Goal: Task Accomplishment & Management: Use online tool/utility

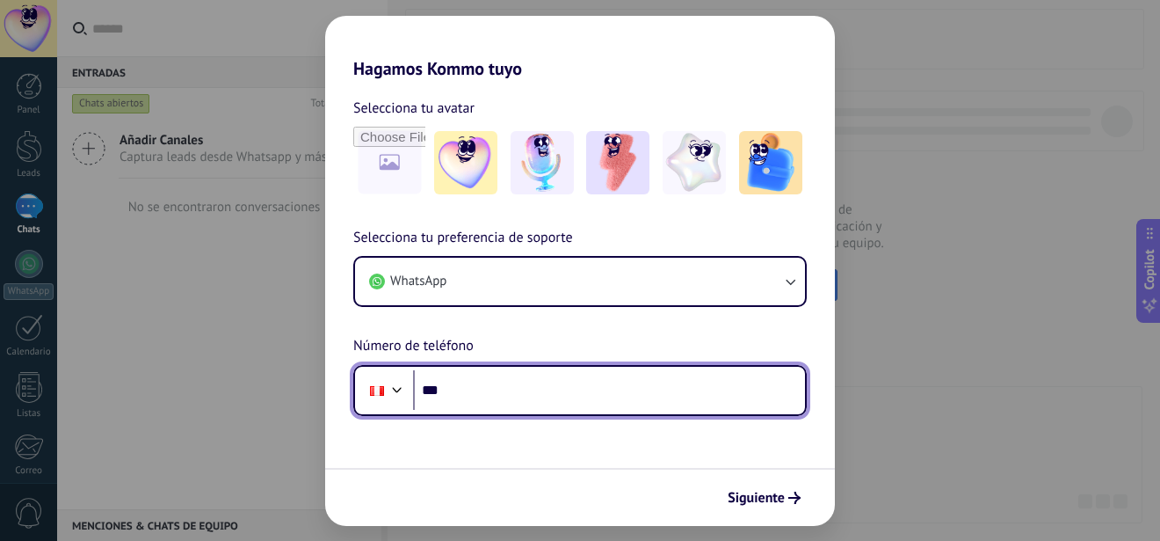
click at [561, 406] on input "***" at bounding box center [609, 390] width 392 height 40
type input "**********"
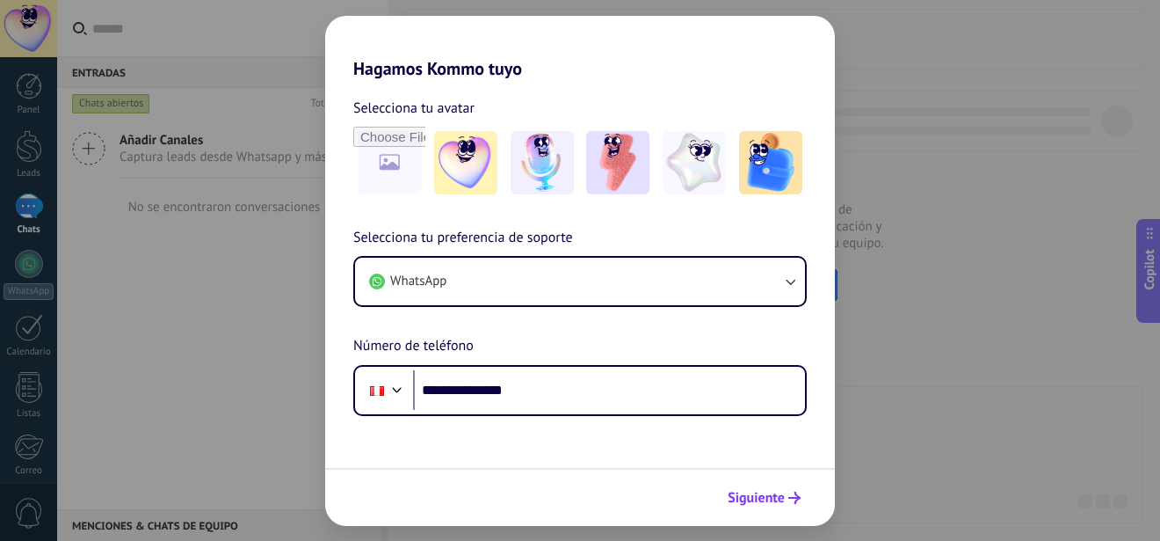
click at [755, 498] on span "Siguiente" at bounding box center [756, 497] width 57 height 12
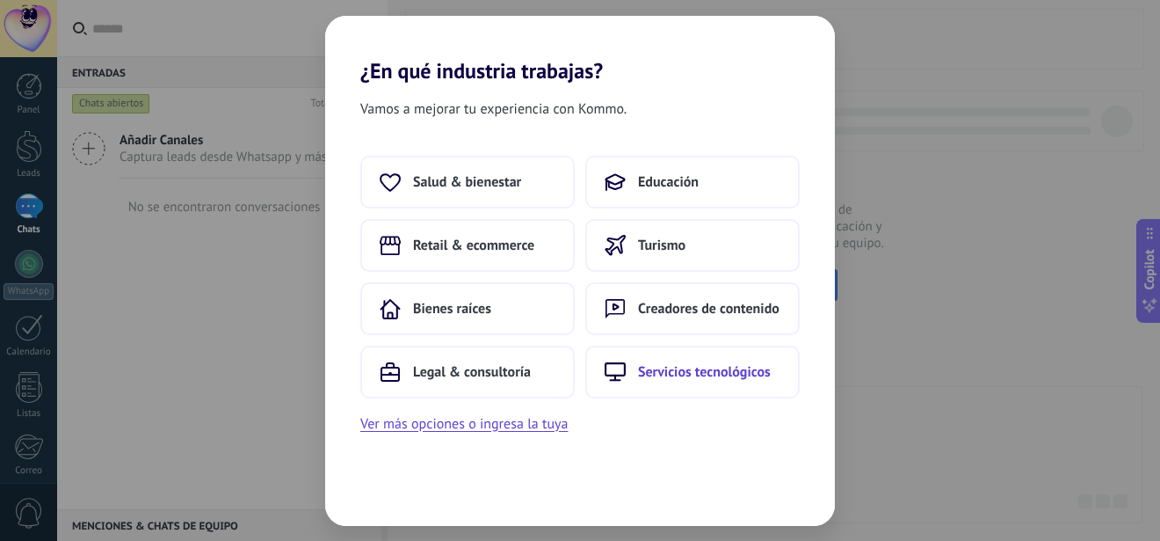
click at [681, 381] on button "Servicios tecnológicos" at bounding box center [692, 371] width 214 height 53
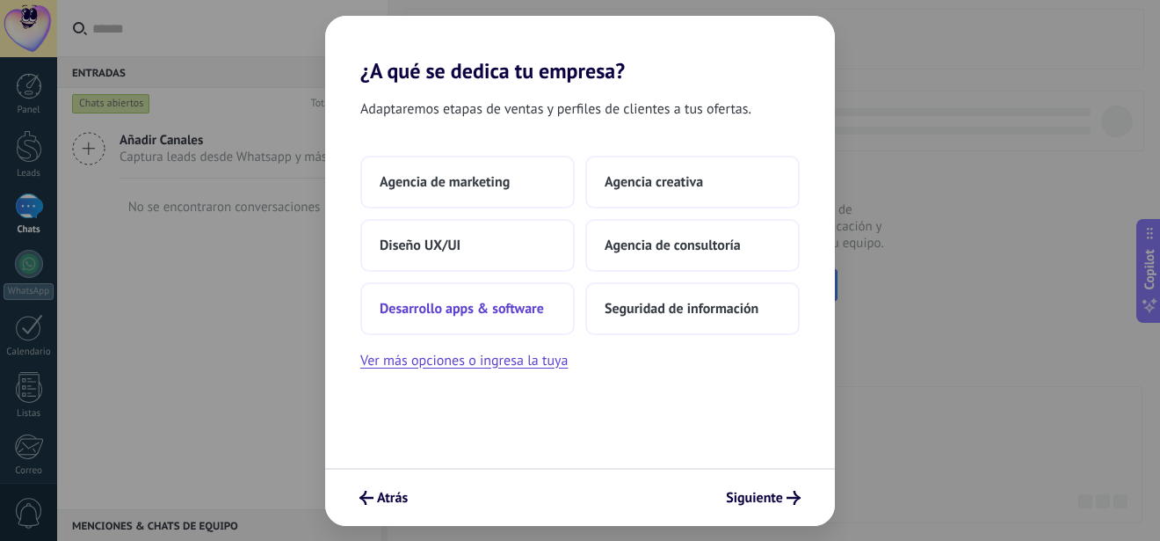
click at [526, 307] on span "Desarrollo apps & software" at bounding box center [462, 309] width 164 height 18
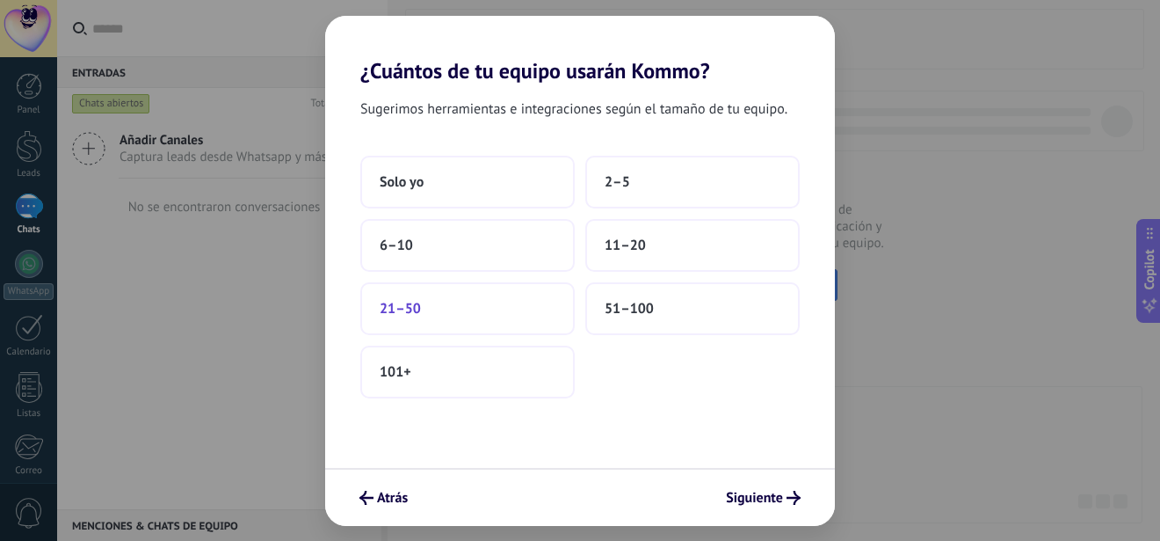
click at [426, 301] on button "21–50" at bounding box center [467, 308] width 214 height 53
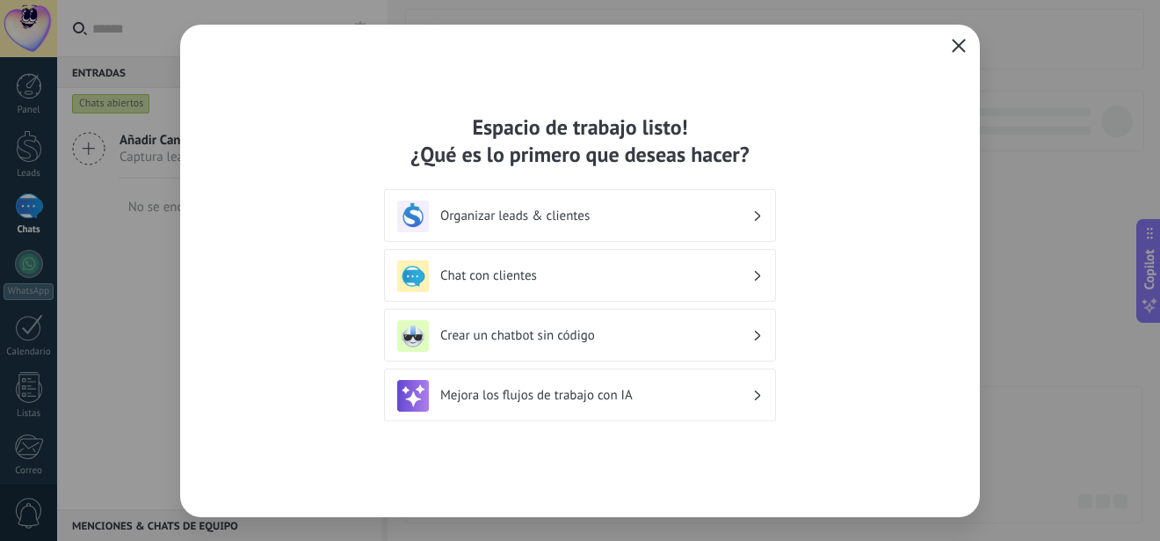
click at [958, 47] on use "button" at bounding box center [959, 45] width 13 height 13
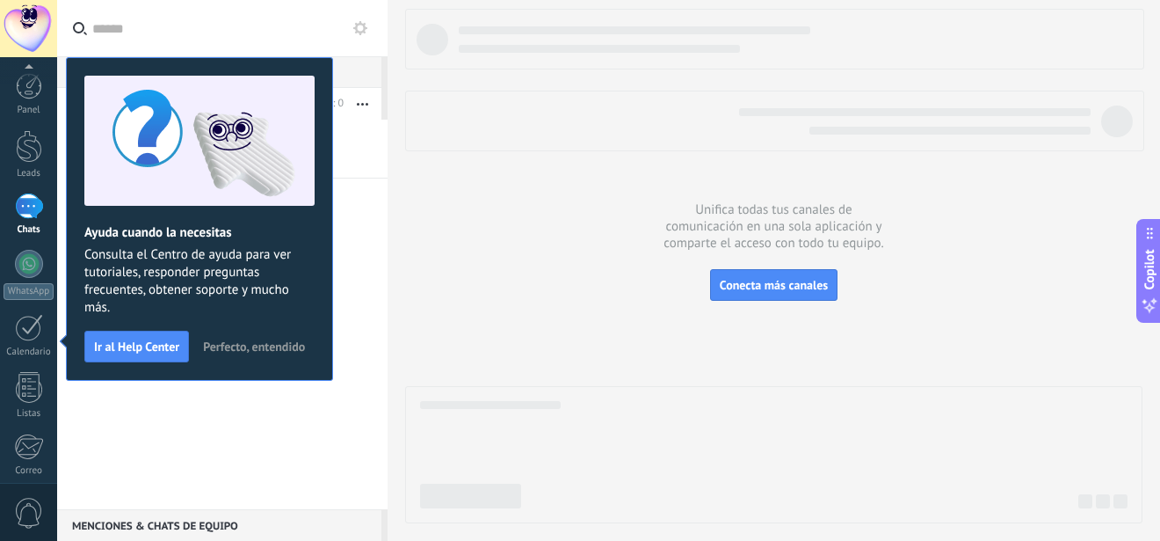
scroll to position [191, 0]
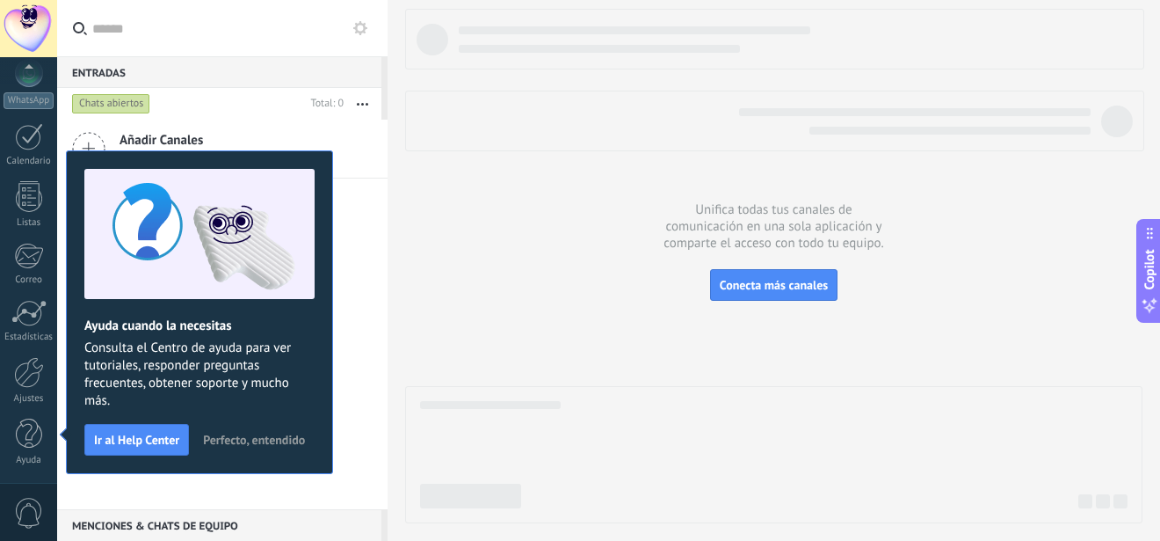
click at [235, 445] on span "Perfecto, entendido" at bounding box center [254, 439] width 102 height 12
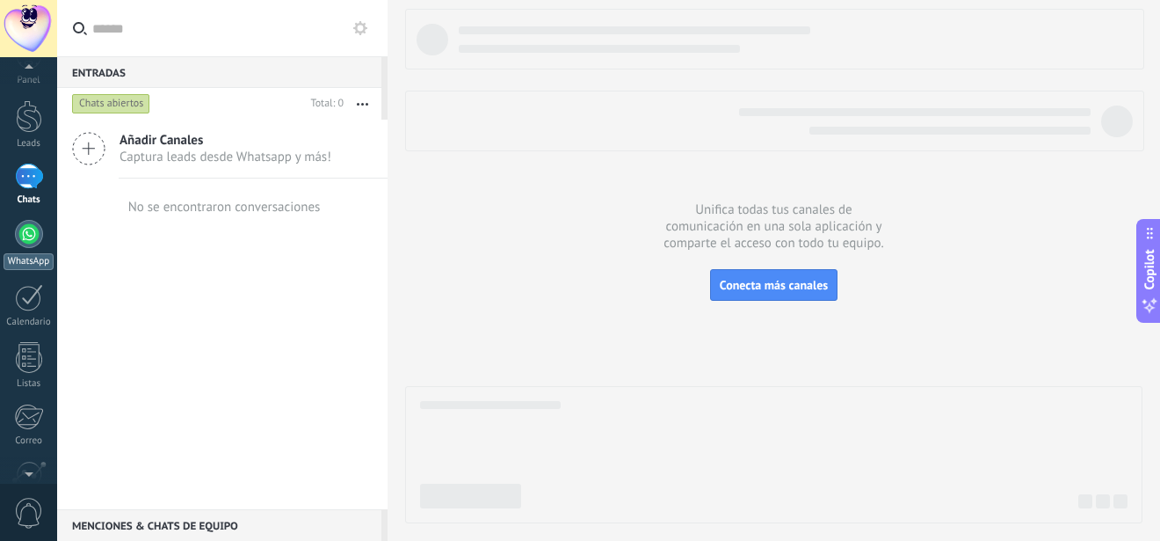
scroll to position [0, 0]
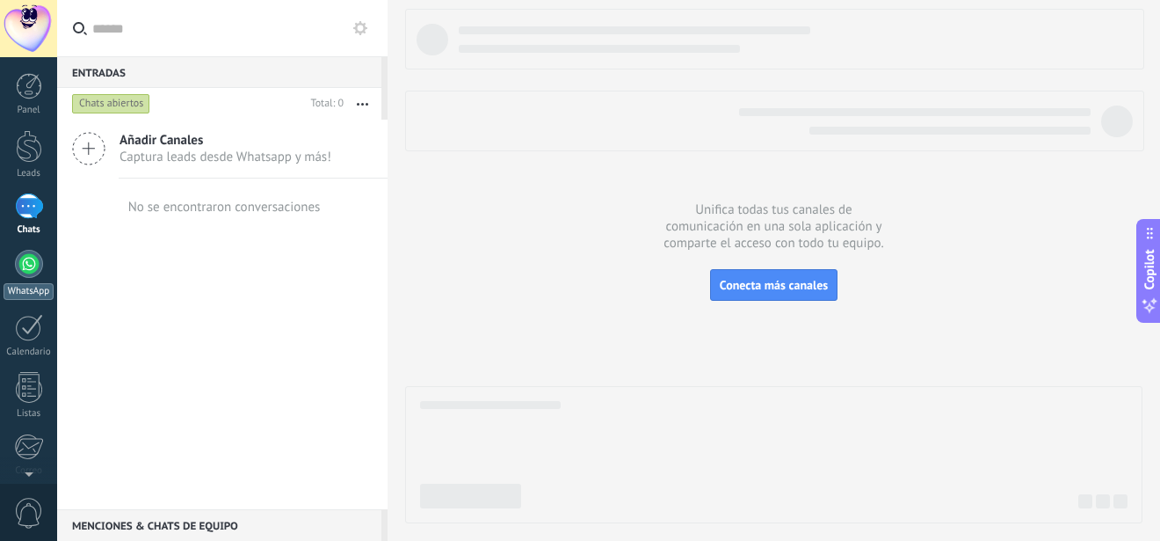
click at [25, 272] on div at bounding box center [29, 264] width 28 height 28
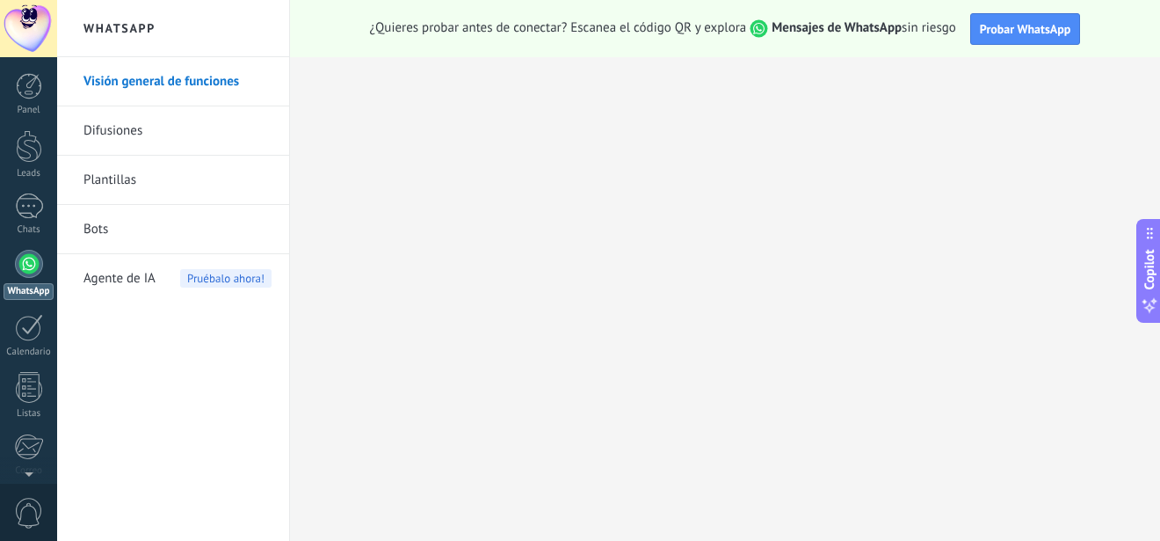
click at [113, 231] on link "Bots" at bounding box center [178, 229] width 188 height 49
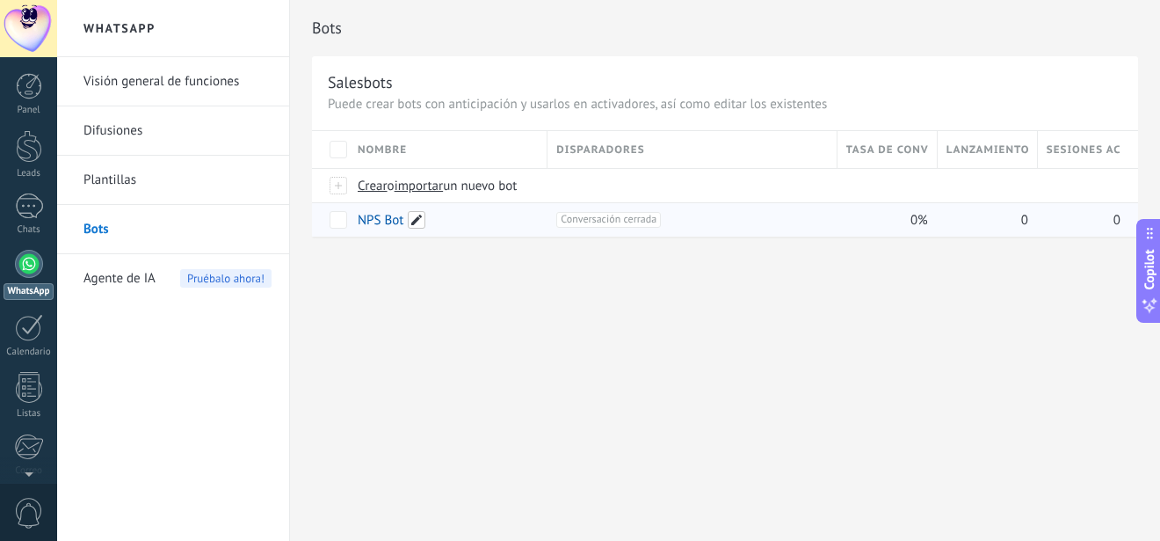
click at [416, 219] on span at bounding box center [417, 220] width 18 height 18
click at [465, 262] on span "Cancelar" at bounding box center [472, 259] width 45 height 16
click at [614, 223] on span "Conversación cerrada +0" at bounding box center [608, 220] width 105 height 16
click at [367, 185] on span "Crear" at bounding box center [373, 186] width 30 height 17
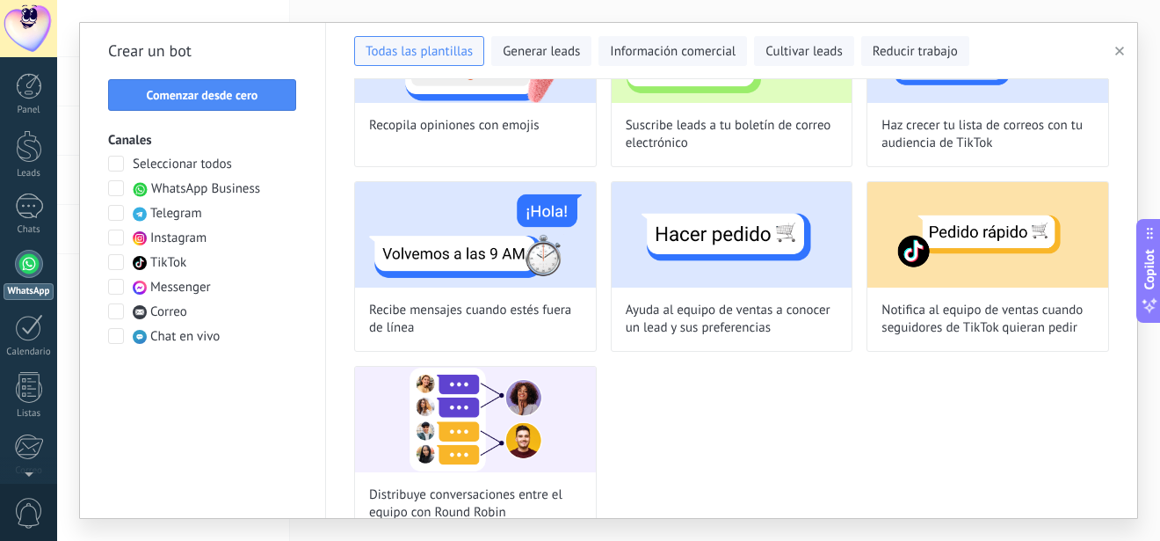
scroll to position [1472, 0]
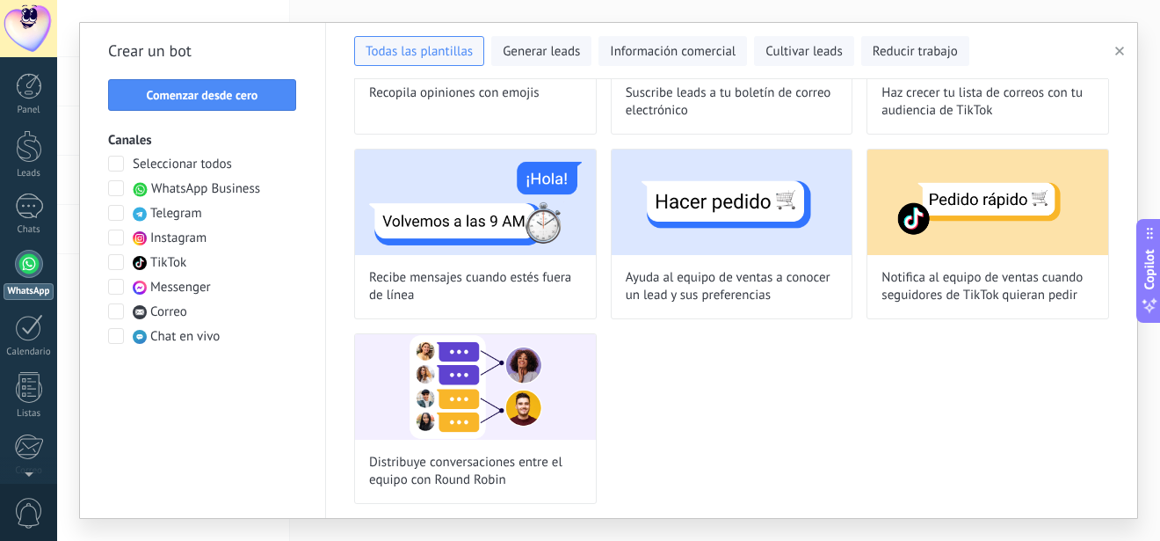
click at [1116, 47] on span "button" at bounding box center [1119, 51] width 9 height 12
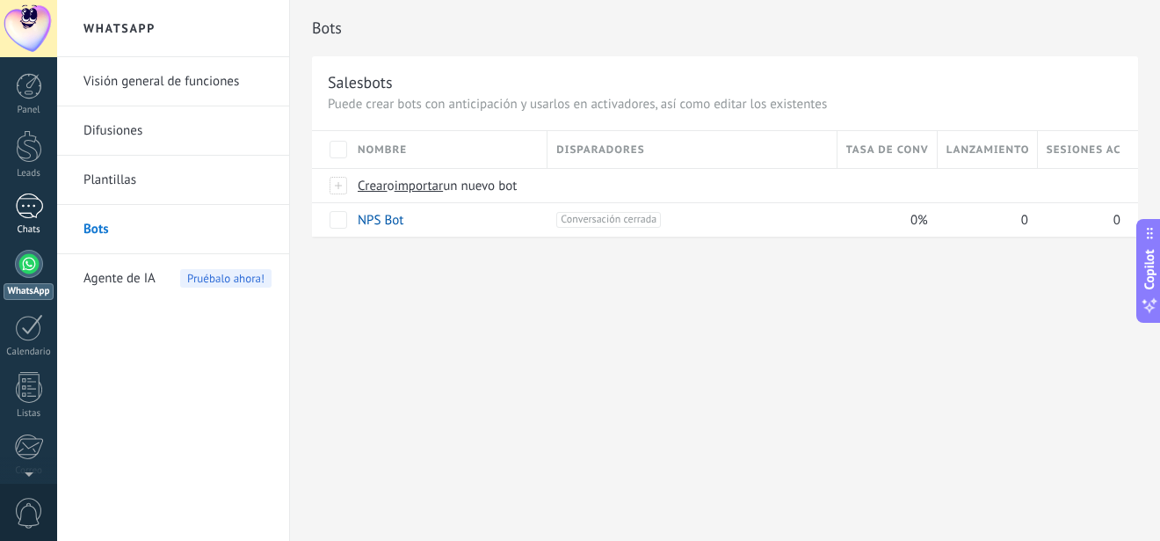
click at [35, 221] on link "Chats" at bounding box center [28, 214] width 57 height 42
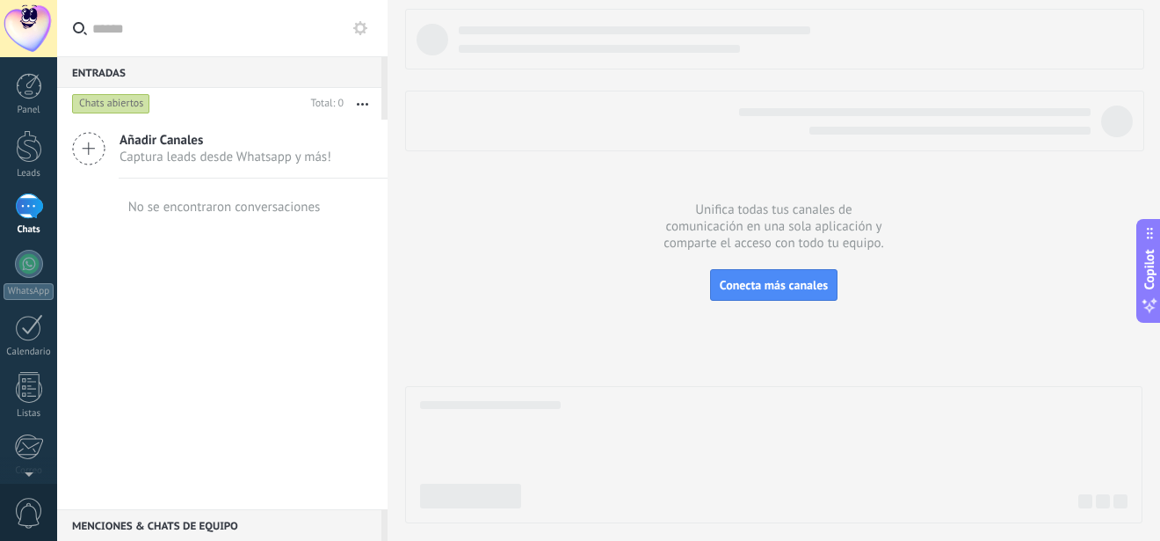
click at [208, 145] on span "Añadir Canales" at bounding box center [226, 140] width 212 height 17
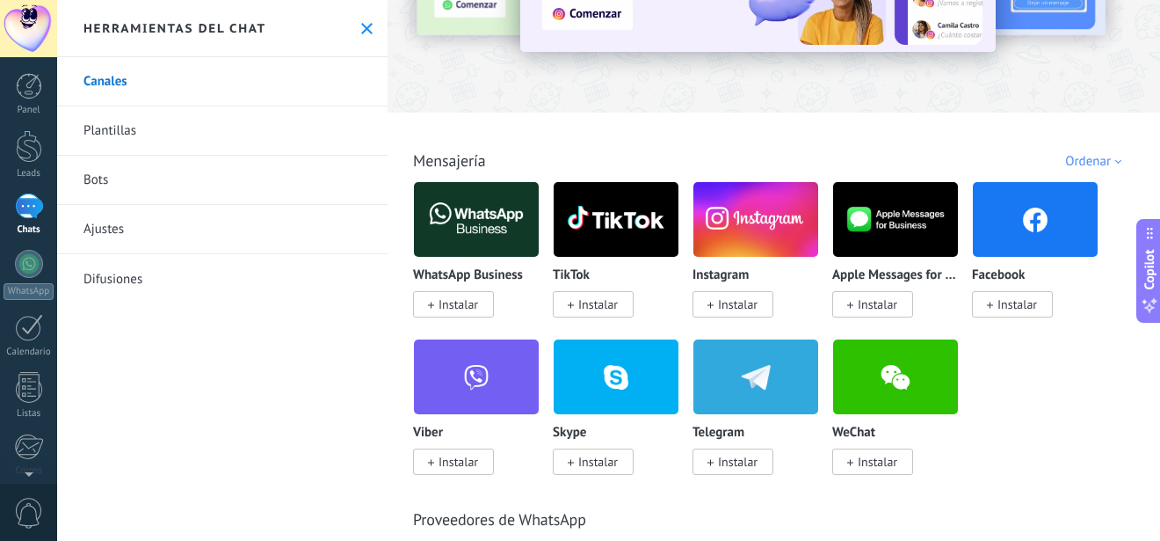
scroll to position [211, 0]
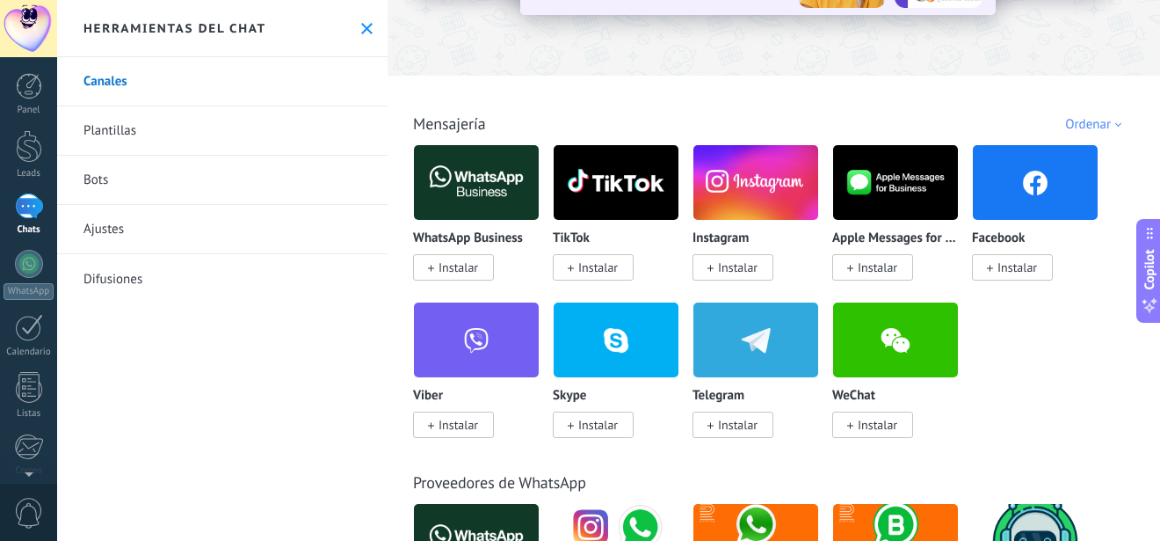
click at [448, 263] on span "Instalar" at bounding box center [459, 267] width 40 height 16
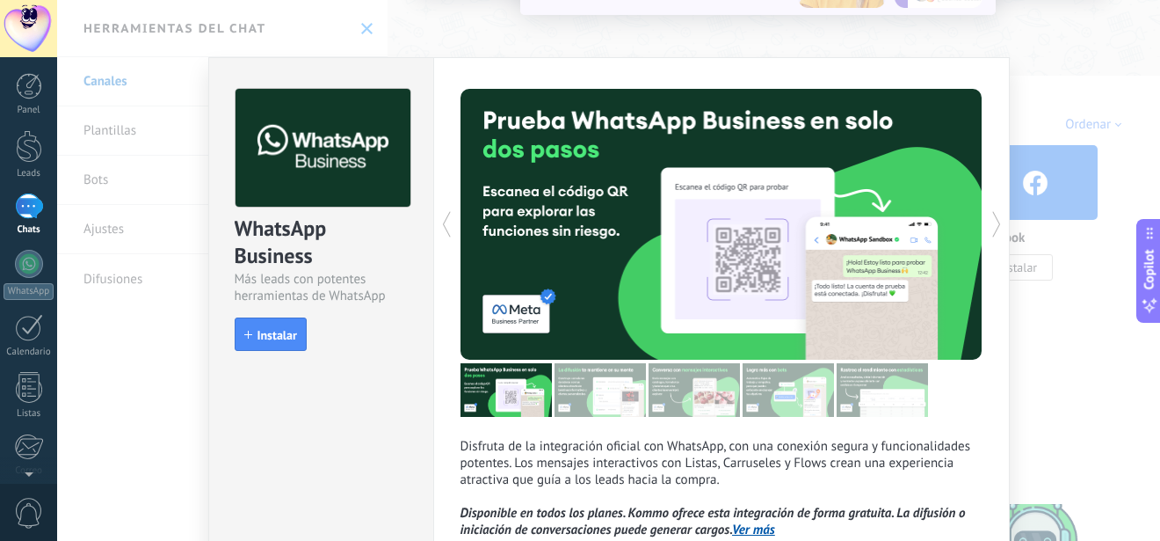
scroll to position [178, 0]
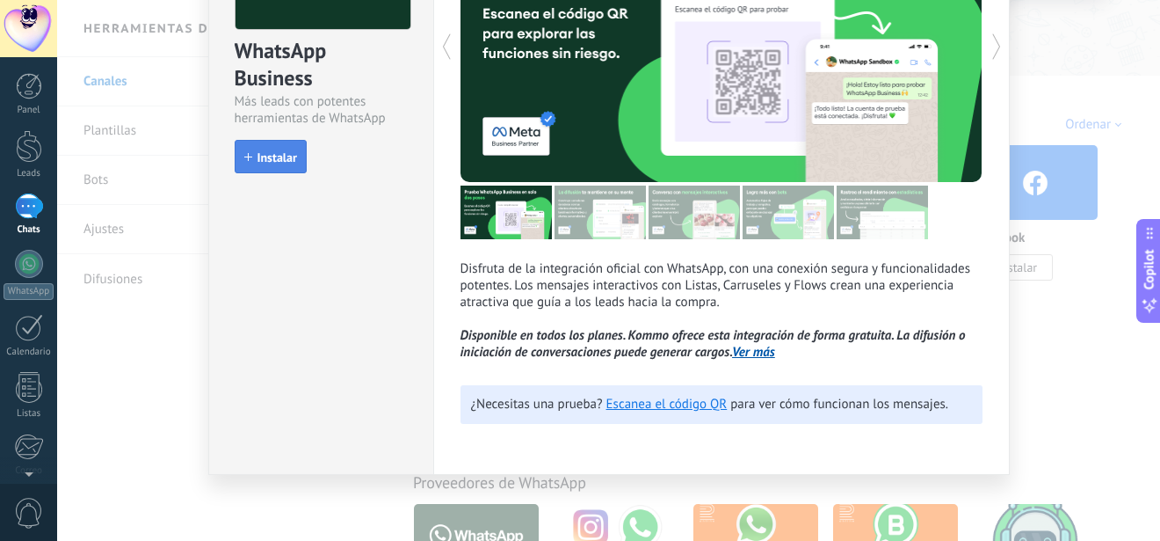
click at [246, 166] on button "Instalar" at bounding box center [271, 156] width 72 height 33
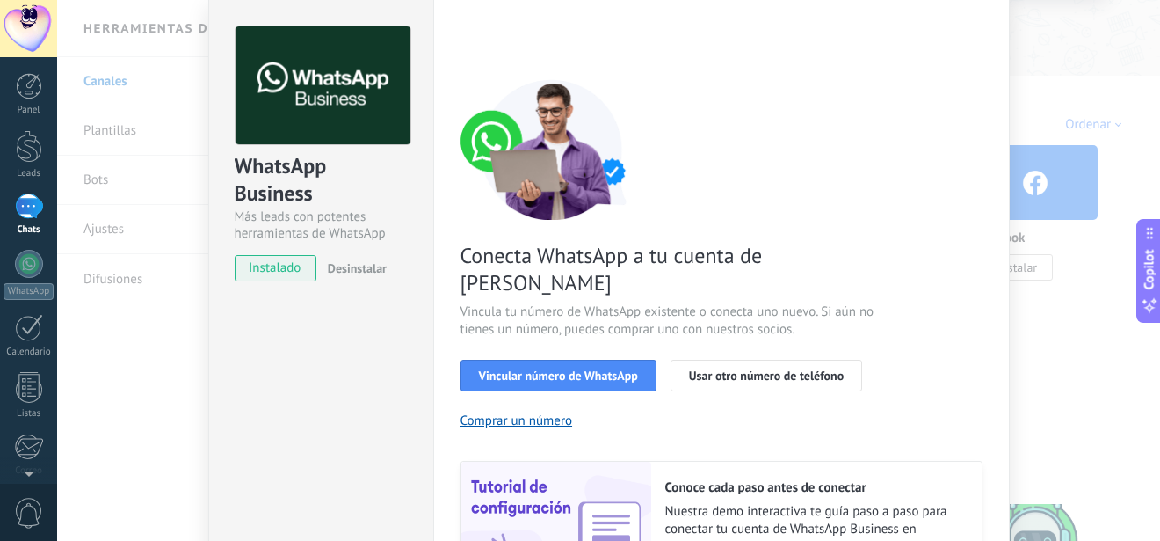
scroll to position [30, 0]
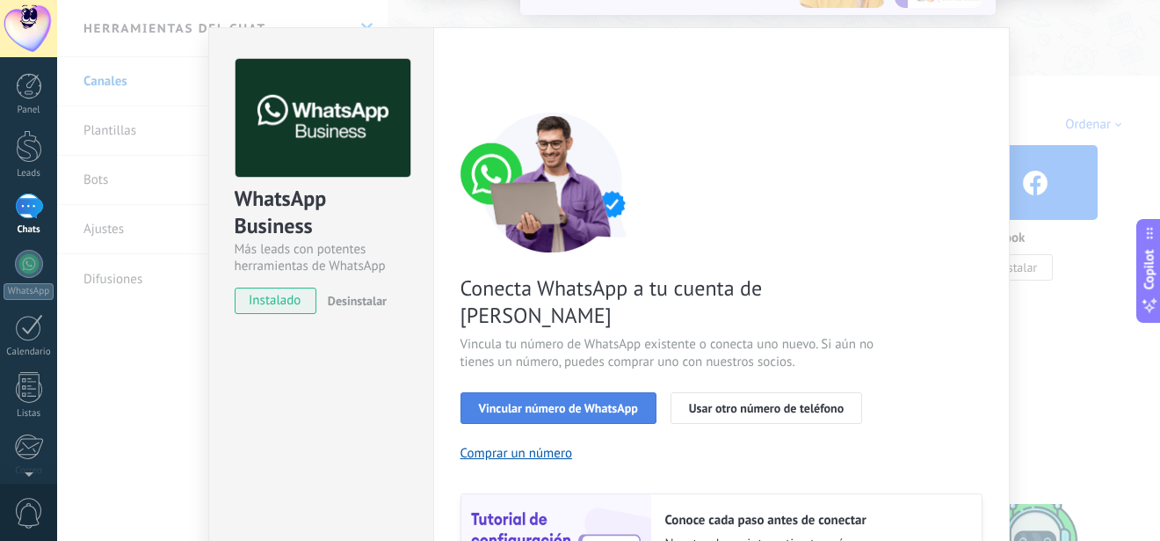
click at [522, 402] on span "Vincular número de WhatsApp" at bounding box center [558, 408] width 159 height 12
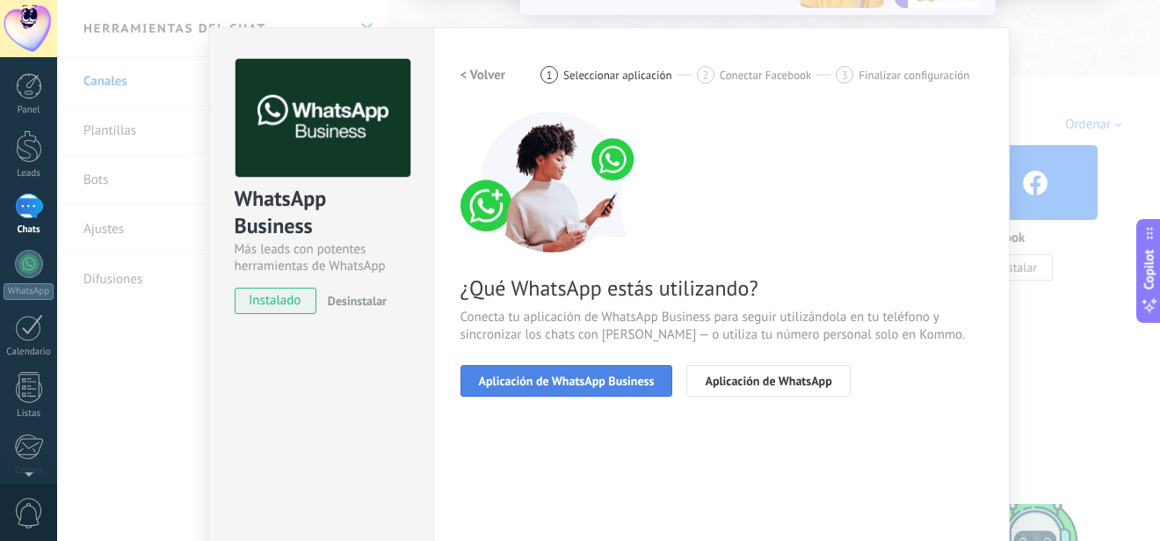
click at [590, 385] on span "Aplicación de WhatsApp Business" at bounding box center [567, 380] width 176 height 12
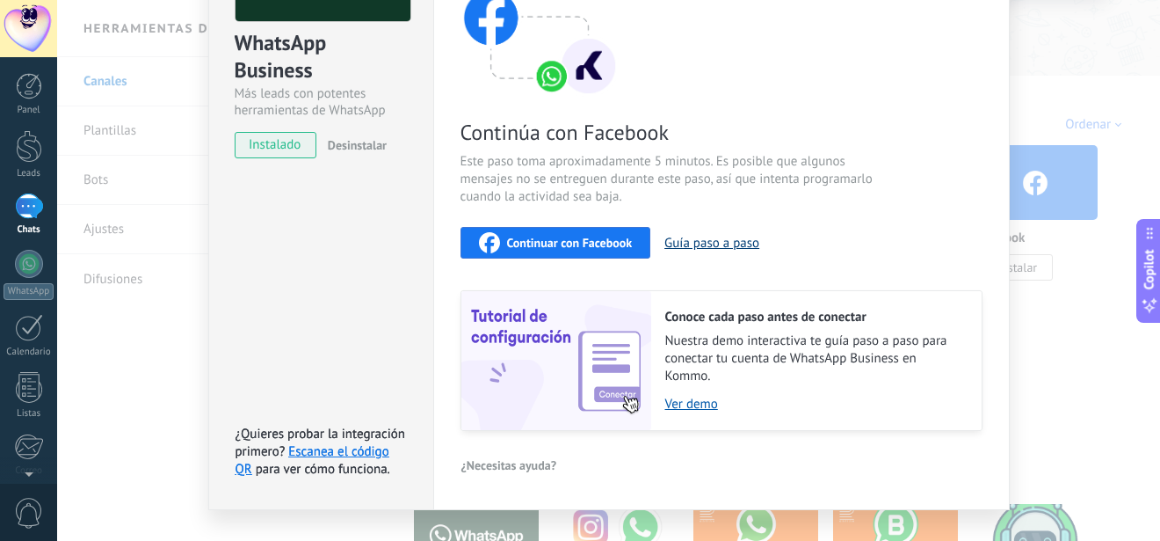
scroll to position [221, 0]
